Goal: Register for event/course

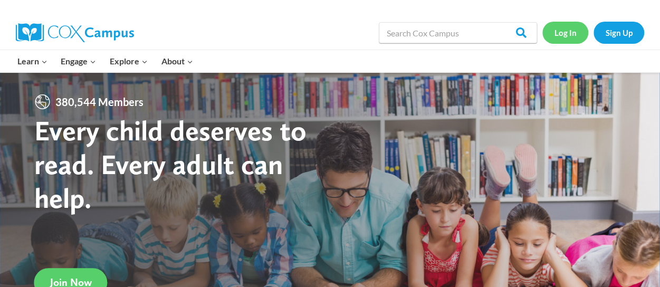
click at [568, 27] on link "Log In" at bounding box center [565, 33] width 46 height 22
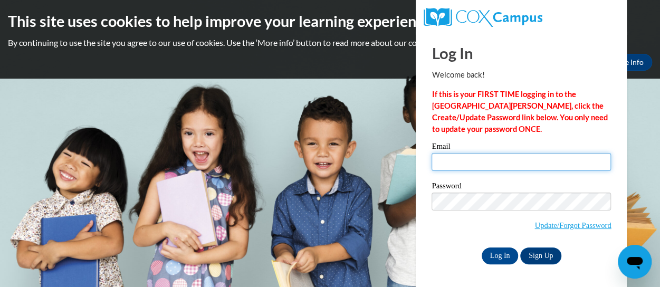
click at [442, 165] on input "Email" at bounding box center [521, 162] width 179 height 18
type input "anika.terrell@rusd.org"
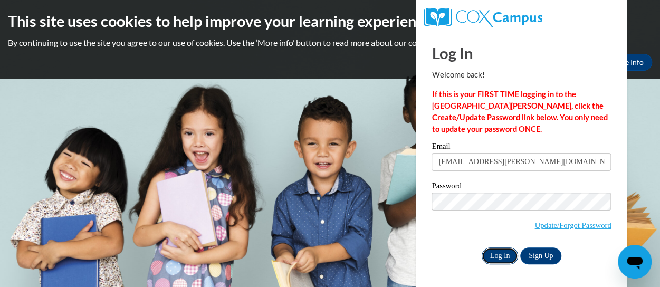
click at [497, 251] on input "Log In" at bounding box center [500, 255] width 37 height 17
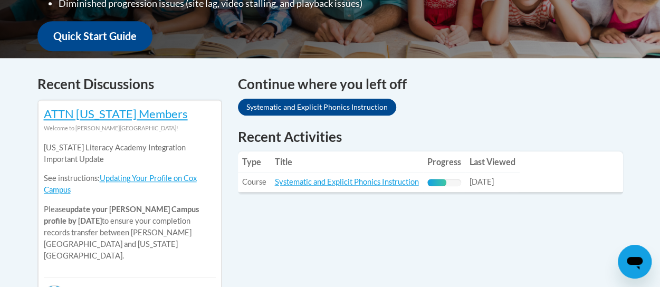
scroll to position [390, 0]
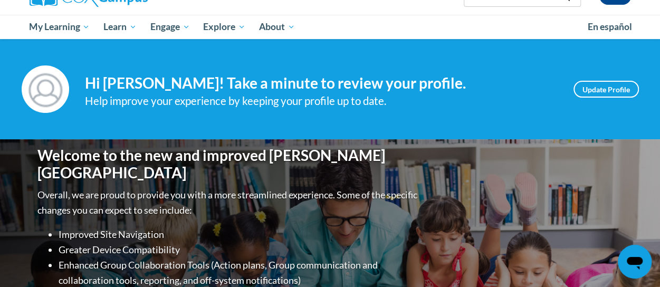
click at [496, 109] on div "Help improve your experience by keeping your profile up to date." at bounding box center [321, 100] width 473 height 17
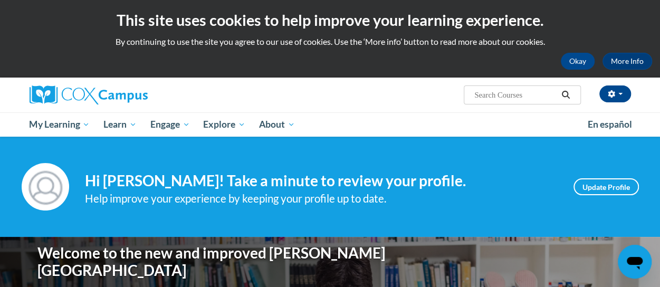
scroll to position [0, 0]
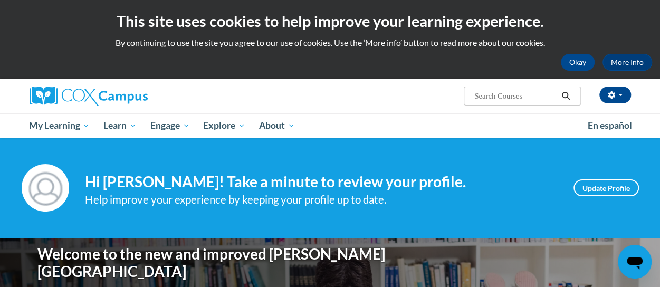
click at [492, 97] on input "Search..." at bounding box center [515, 96] width 84 height 13
type input "r"
click at [506, 97] on input "Search..." at bounding box center [515, 96] width 84 height 13
type input "Reading Comprehension"
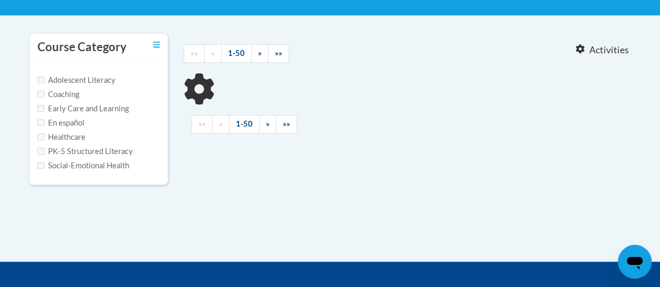
scroll to position [205, 0]
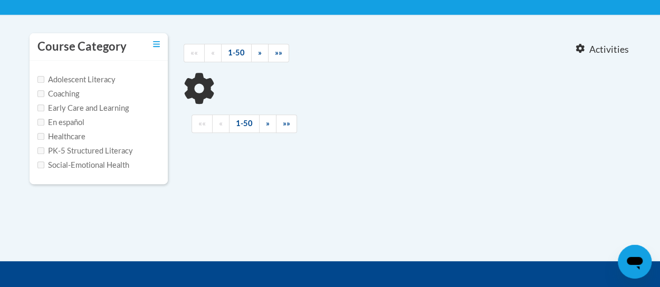
type input "Reading Comprehension"
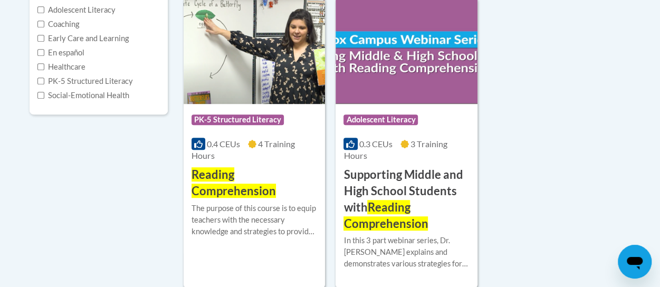
scroll to position [272, 0]
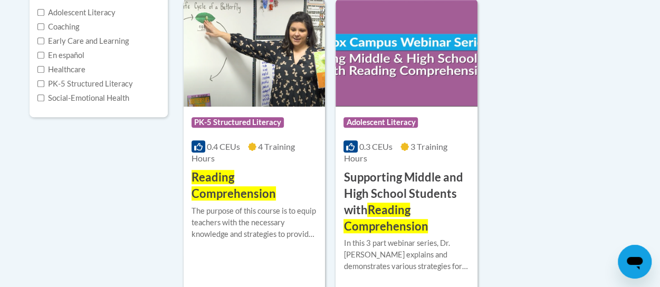
click at [216, 179] on span "Reading Comprehension" at bounding box center [234, 185] width 84 height 31
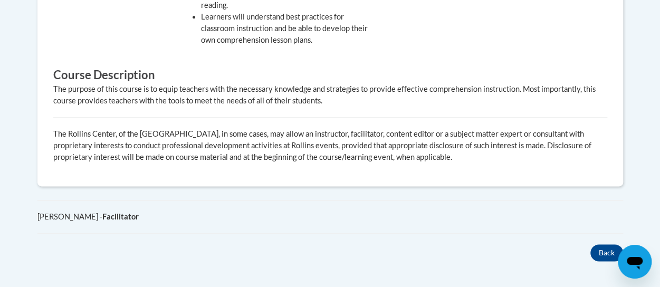
scroll to position [610, 0]
click at [602, 249] on button "Back" at bounding box center [606, 252] width 33 height 17
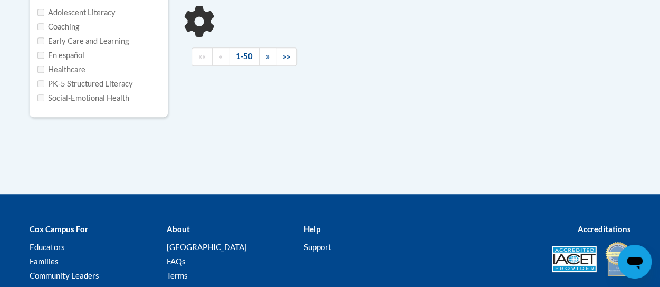
type input "Reading Comprehension"
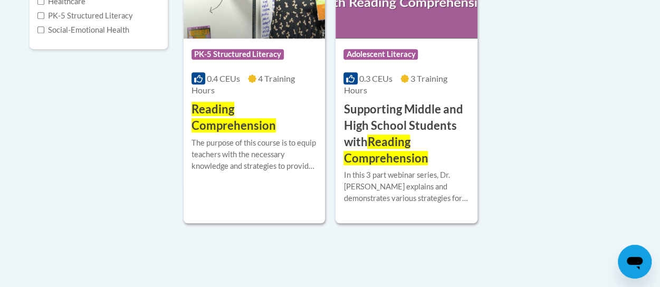
scroll to position [340, 0]
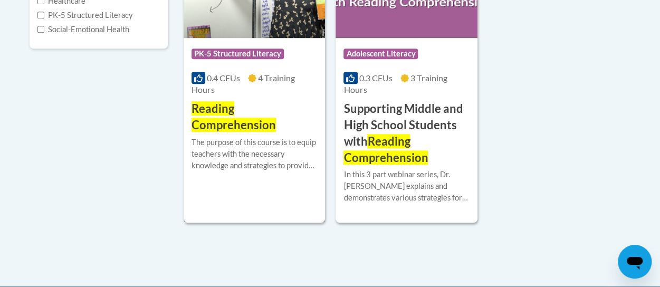
click at [215, 118] on span "Reading Comprehension" at bounding box center [234, 116] width 84 height 31
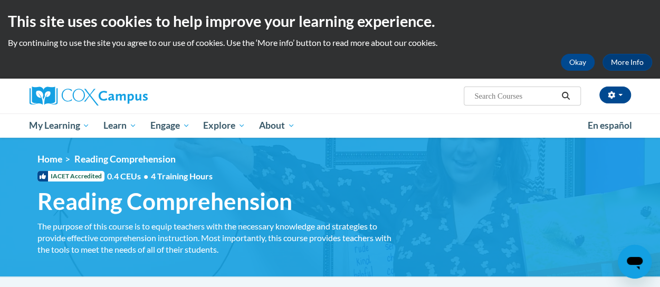
click at [121, 235] on div "The purpose of this course is to equip teachers with the necessary knowledge an…" at bounding box center [219, 238] width 364 height 35
click at [105, 179] on div "IACET Accredited 0.4 CEUs • 4 Training Hours" at bounding box center [220, 176] width 380 height 12
click at [579, 57] on button "Okay" at bounding box center [578, 62] width 34 height 17
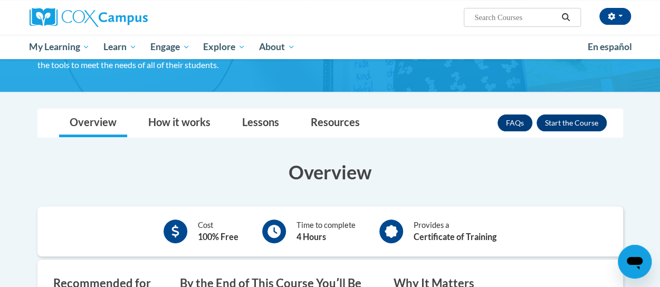
scroll to position [106, 0]
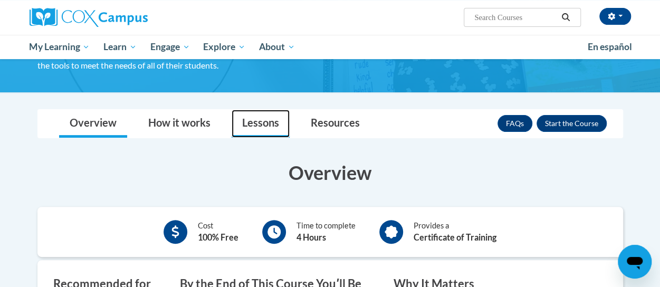
click at [264, 126] on link "Lessons" at bounding box center [261, 124] width 58 height 28
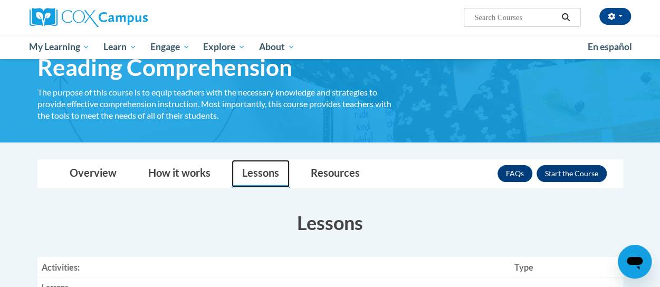
scroll to position [0, 0]
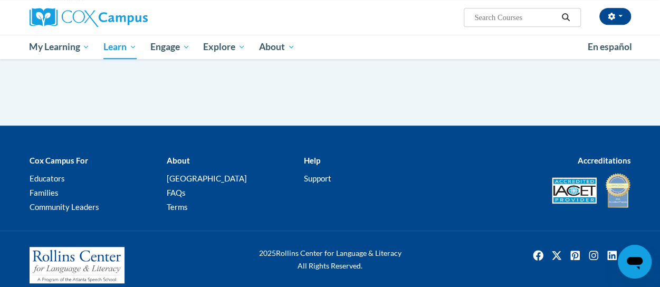
type input "Reading Comprehension"
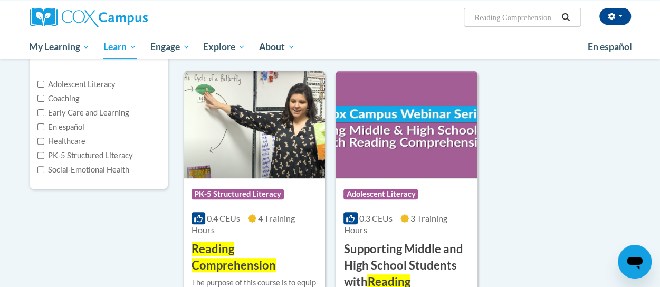
scroll to position [122, 0]
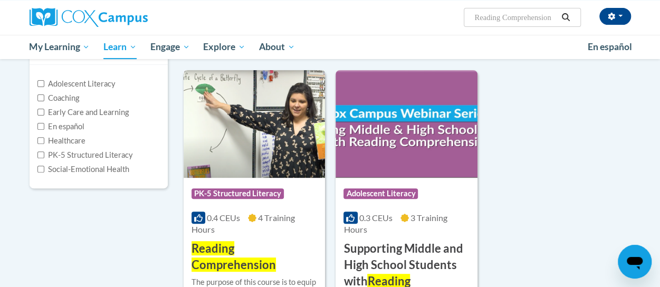
click at [236, 156] on img at bounding box center [254, 124] width 141 height 108
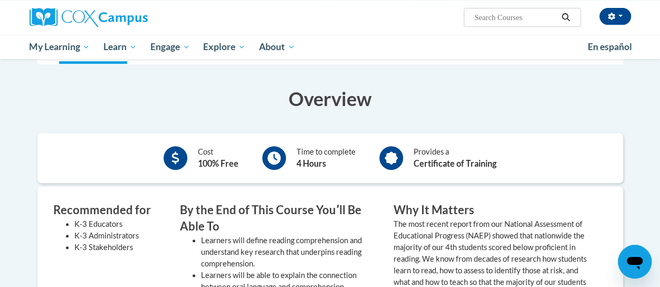
scroll to position [180, 0]
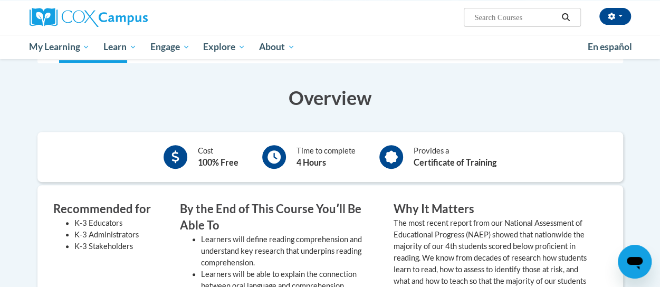
click at [296, 161] on div "Time to complete 4 Hours" at bounding box center [308, 156] width 109 height 29
click at [429, 162] on b "Certificate of Training" at bounding box center [455, 162] width 83 height 10
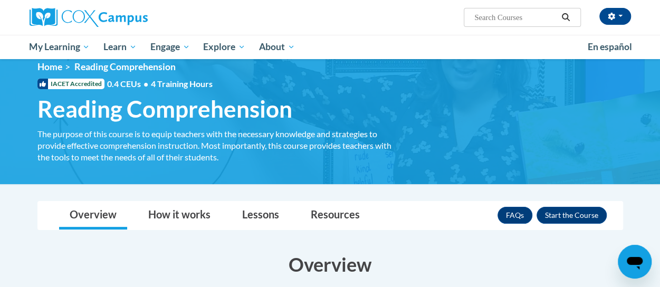
scroll to position [0, 0]
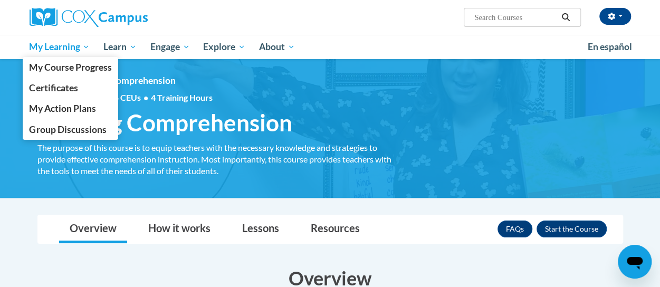
click at [82, 45] on span "My Learning" at bounding box center [59, 47] width 61 height 13
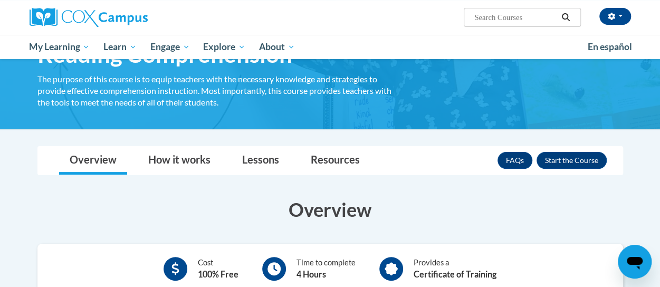
scroll to position [64, 0]
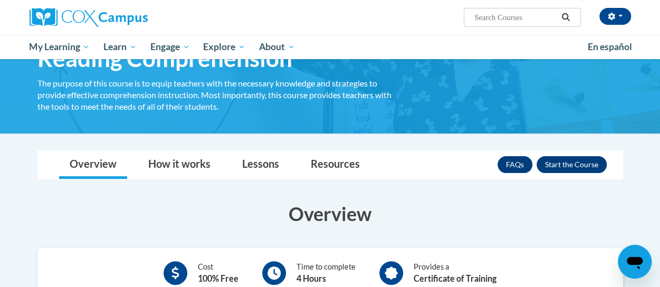
click at [632, 258] on icon "Open messaging window" at bounding box center [635, 263] width 16 height 13
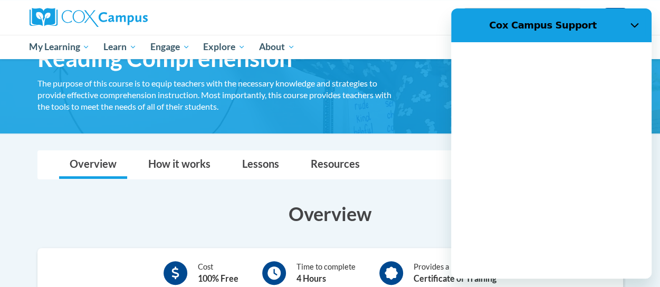
scroll to position [0, 0]
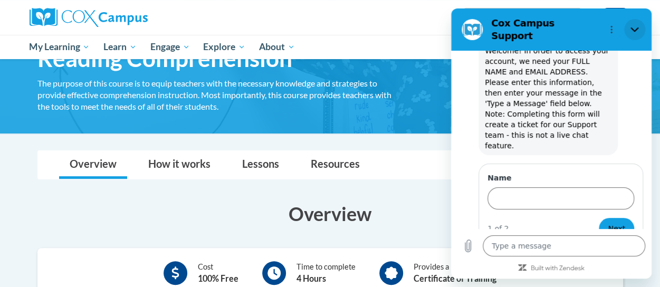
click at [635, 25] on icon "Close" at bounding box center [634, 29] width 8 height 8
type textarea "x"
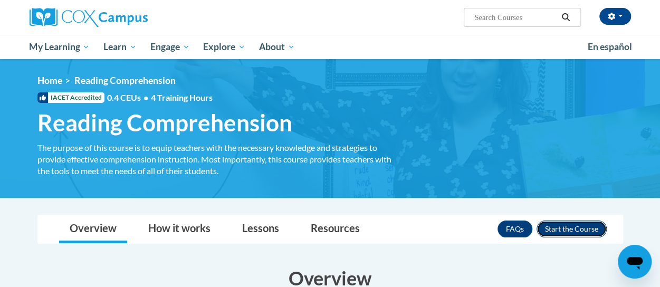
click at [570, 227] on button "Enroll" at bounding box center [572, 229] width 70 height 17
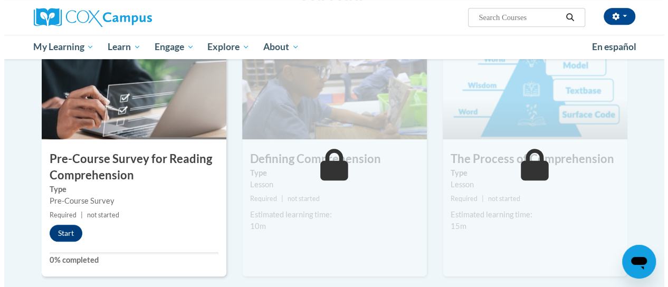
scroll to position [244, 0]
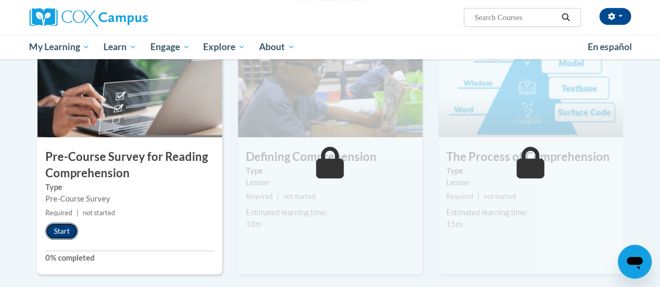
click at [54, 231] on button "Start" at bounding box center [61, 231] width 33 height 17
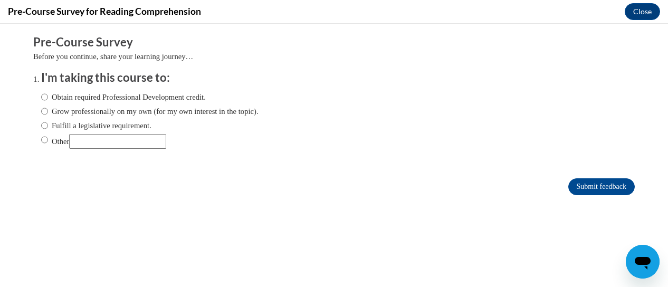
scroll to position [0, 0]
click at [41, 97] on input "Obtain required Professional Development credit." at bounding box center [44, 97] width 7 height 12
radio input "true"
click at [578, 181] on input "Submit feedback" at bounding box center [601, 186] width 66 height 17
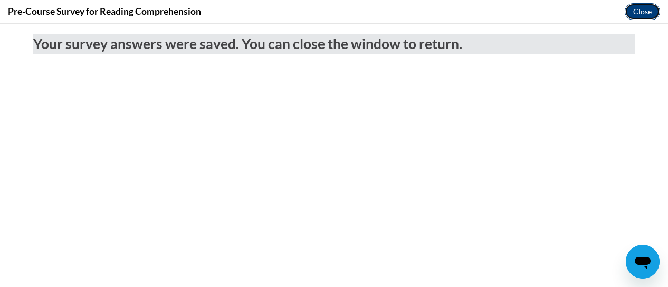
click at [635, 10] on button "Close" at bounding box center [642, 11] width 35 height 17
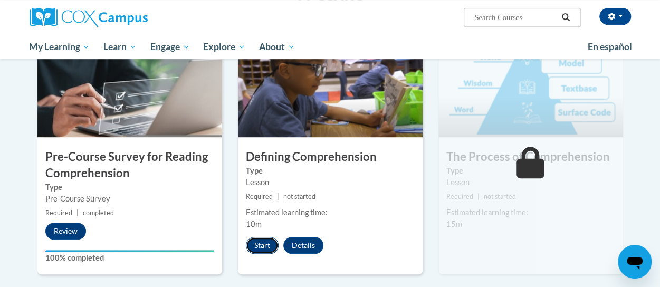
click at [260, 244] on button "Start" at bounding box center [262, 245] width 33 height 17
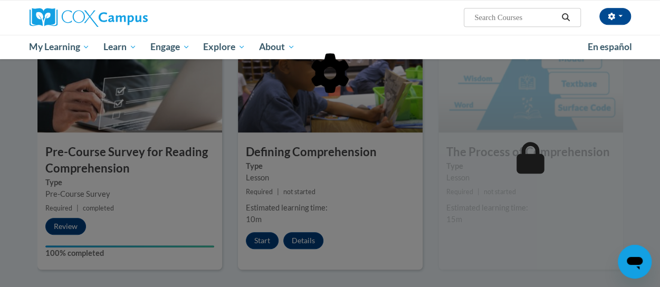
scroll to position [250, 0]
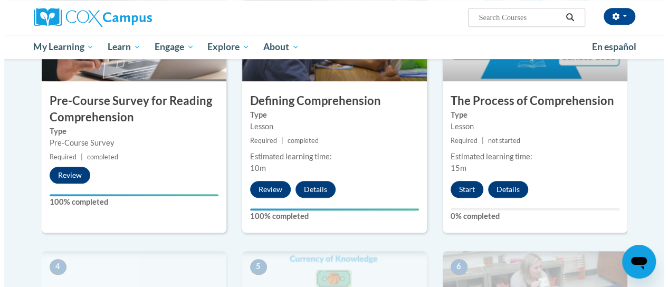
scroll to position [283, 0]
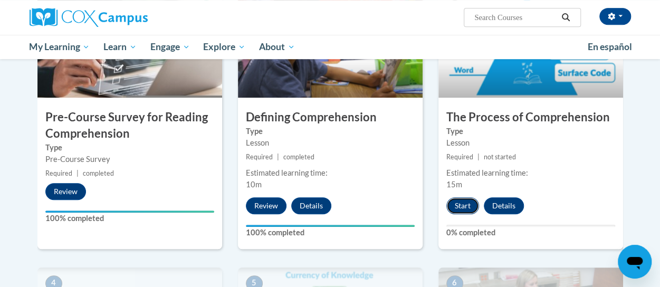
drag, startPoint x: 467, startPoint y: 203, endPoint x: 452, endPoint y: 204, distance: 15.3
click at [452, 204] on button "Start" at bounding box center [462, 205] width 33 height 17
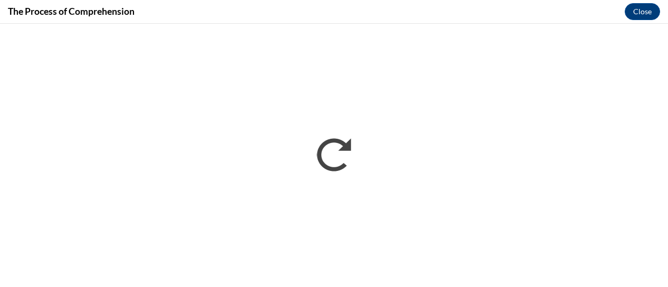
scroll to position [0, 0]
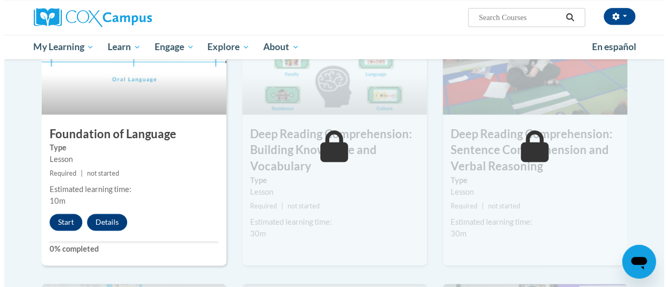
scroll to position [543, 0]
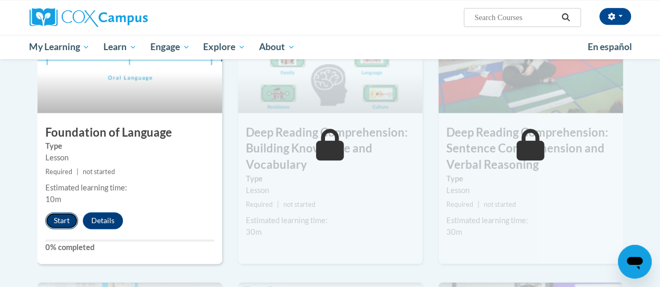
click at [63, 217] on button "Start" at bounding box center [61, 220] width 33 height 17
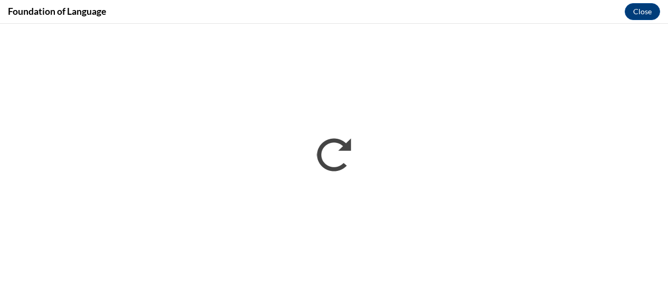
scroll to position [0, 0]
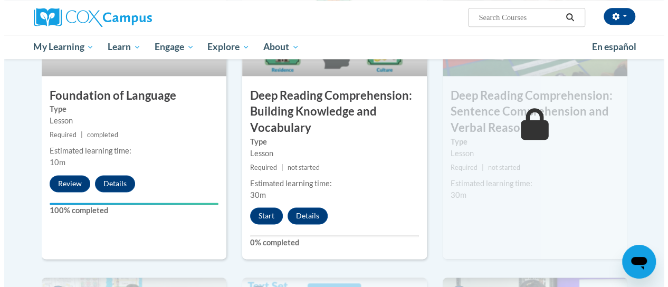
scroll to position [583, 0]
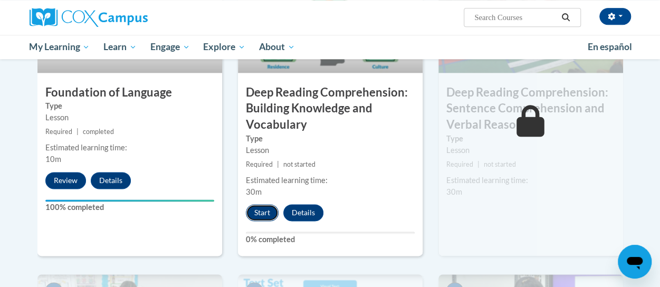
click at [260, 209] on button "Start" at bounding box center [262, 212] width 33 height 17
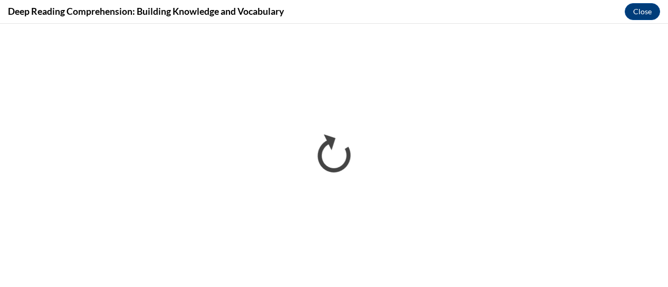
scroll to position [0, 0]
